Goal: Task Accomplishment & Management: Use online tool/utility

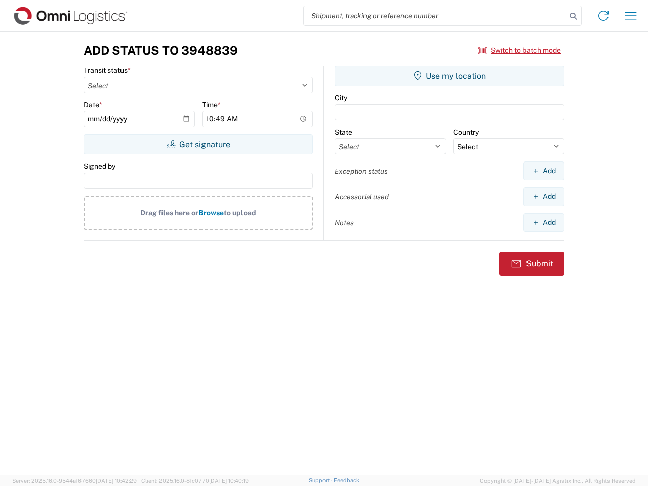
click at [435, 16] on input "search" at bounding box center [435, 15] width 262 height 19
click at [573, 16] on icon at bounding box center [573, 16] width 14 height 14
click at [604, 16] on icon at bounding box center [603, 16] width 16 height 16
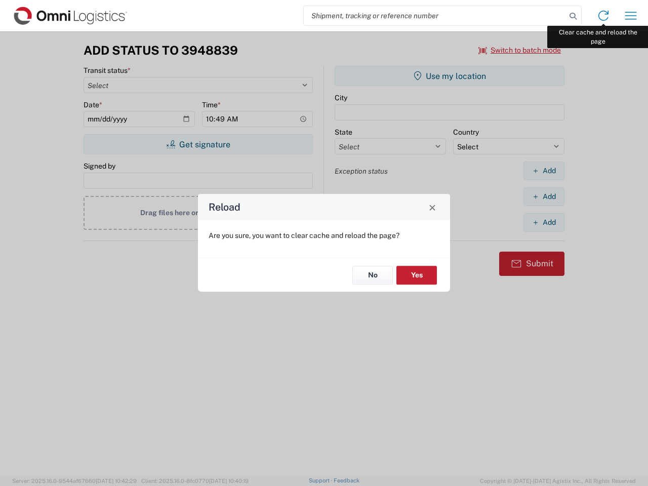
click at [631, 16] on div "Reload Are you sure, you want to clear cache and reload the page? No Yes" at bounding box center [324, 243] width 648 height 486
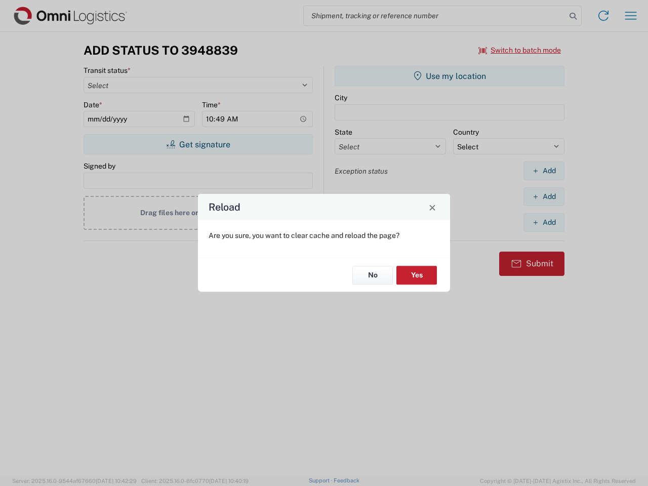
click at [520, 50] on div "Reload Are you sure, you want to clear cache and reload the page? No Yes" at bounding box center [324, 243] width 648 height 486
click at [198, 144] on div "Reload Are you sure, you want to clear cache and reload the page? No Yes" at bounding box center [324, 243] width 648 height 486
click at [450, 76] on div "Reload Are you sure, you want to clear cache and reload the page? No Yes" at bounding box center [324, 243] width 648 height 486
click at [544, 171] on div "Reload Are you sure, you want to clear cache and reload the page? No Yes" at bounding box center [324, 243] width 648 height 486
click at [544, 196] on div "Reload Are you sure, you want to clear cache and reload the page? No Yes" at bounding box center [324, 243] width 648 height 486
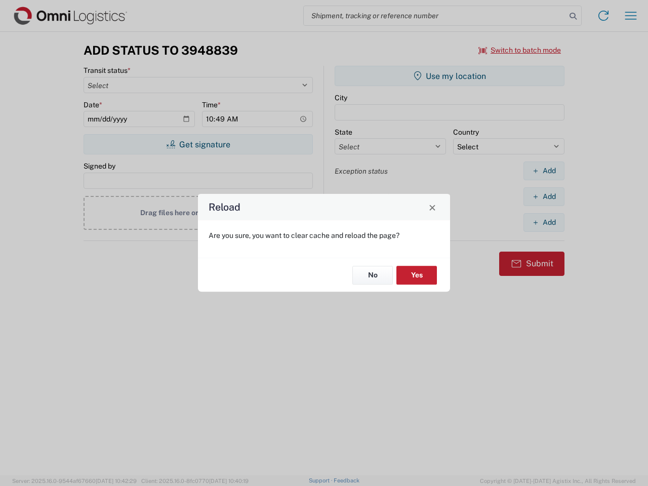
click at [544, 222] on div "Reload Are you sure, you want to clear cache and reload the page? No Yes" at bounding box center [324, 243] width 648 height 486
